Goal: Register for event/course

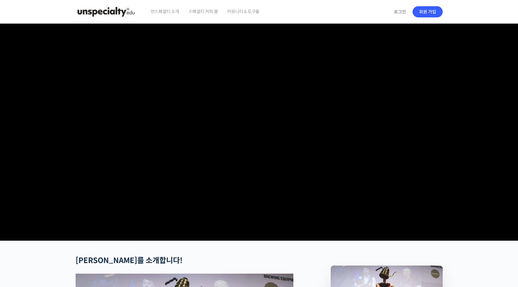
click at [99, 11] on img at bounding box center [106, 11] width 61 height 19
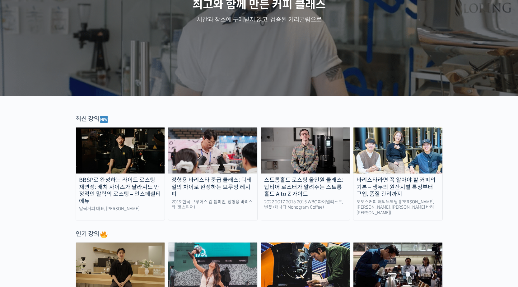
scroll to position [156, 0]
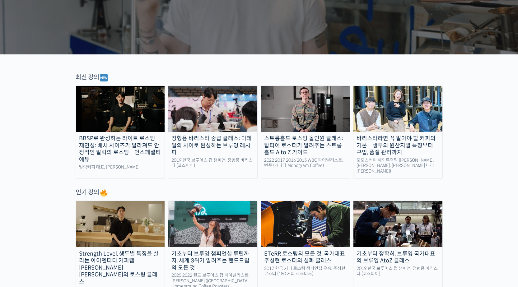
click at [113, 145] on div "BBSP로 완성하는 라이트 로스팅 재연성: 배치 사이즈가 달라져도 안정적인 말릭의 로스팅 – 언스페셜티 에듀" at bounding box center [120, 149] width 89 height 28
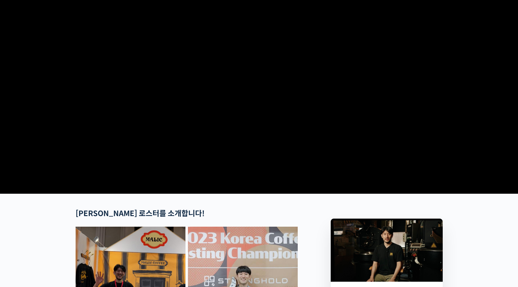
scroll to position [93, 0]
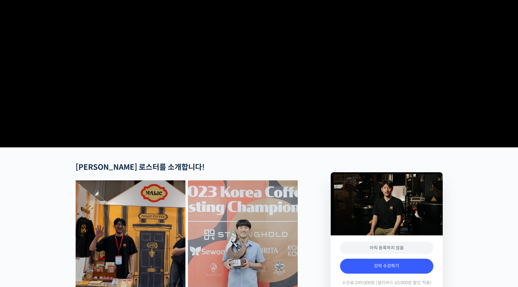
checkbox input "true"
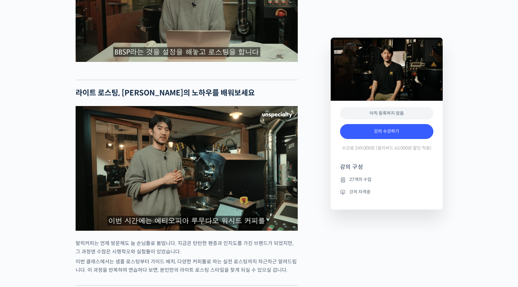
scroll to position [1208, 0]
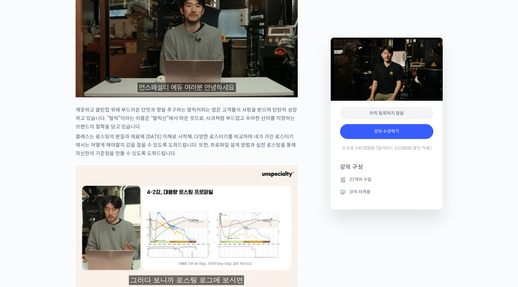
drag, startPoint x: 520, startPoint y: 35, endPoint x: 519, endPoint y: 57, distance: 21.2
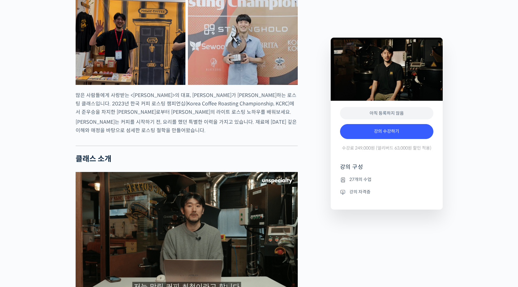
scroll to position [275, 0]
